Goal: Task Accomplishment & Management: Use online tool/utility

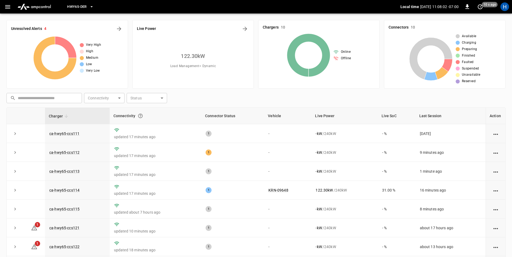
click at [84, 10] on button "HWY65-DER" at bounding box center [80, 7] width 31 height 10
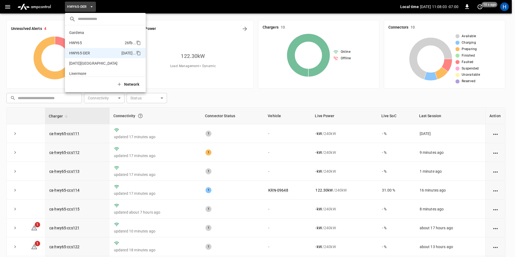
click at [85, 42] on p "HWY65" at bounding box center [95, 42] width 53 height 5
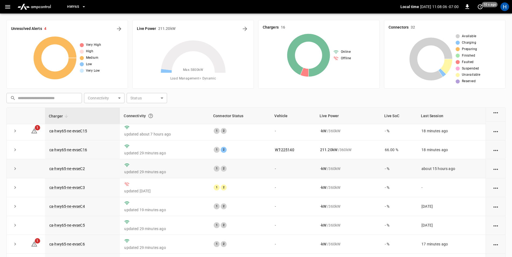
scroll to position [108, 0]
